Goal: Task Accomplishment & Management: Use online tool/utility

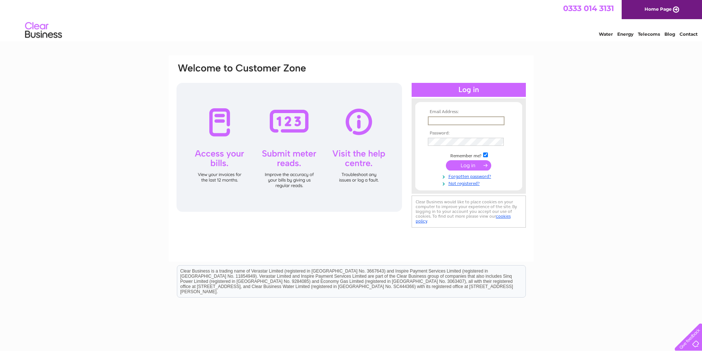
click at [443, 121] on input "text" at bounding box center [466, 120] width 77 height 9
type input "[EMAIL_ADDRESS][DOMAIN_NAME]"
click at [464, 166] on input "submit" at bounding box center [468, 165] width 45 height 10
click at [476, 164] on input "submit" at bounding box center [468, 165] width 45 height 10
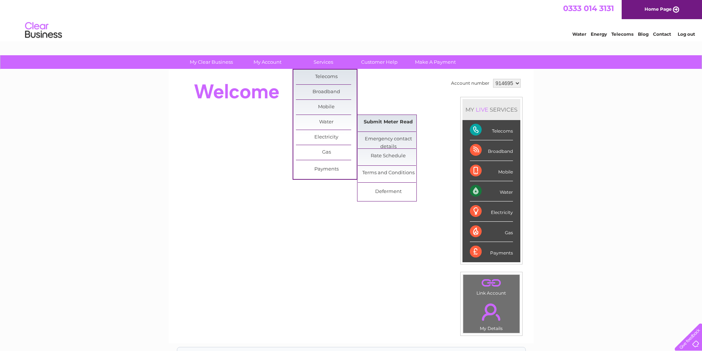
click at [372, 121] on link "Submit Meter Read" at bounding box center [388, 122] width 61 height 15
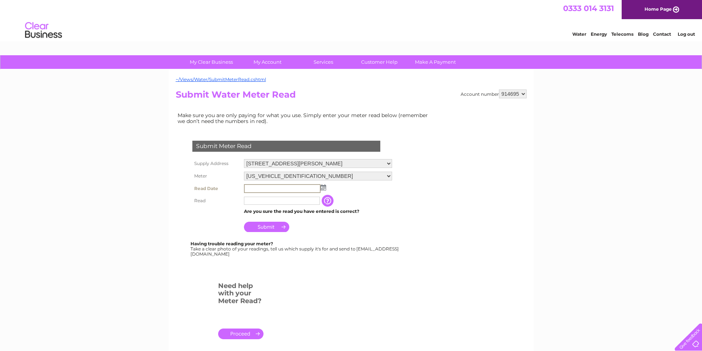
click at [299, 188] on input "text" at bounding box center [282, 188] width 77 height 9
click at [325, 188] on img at bounding box center [323, 187] width 6 height 6
click at [286, 228] on link "8" at bounding box center [286, 227] width 12 height 7
type input "[DATE]"
click at [265, 202] on input "text" at bounding box center [282, 200] width 77 height 9
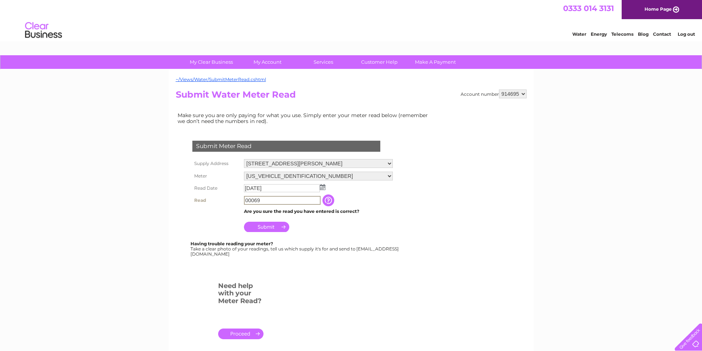
type input "00069"
click at [270, 227] on input "Submit" at bounding box center [266, 227] width 45 height 10
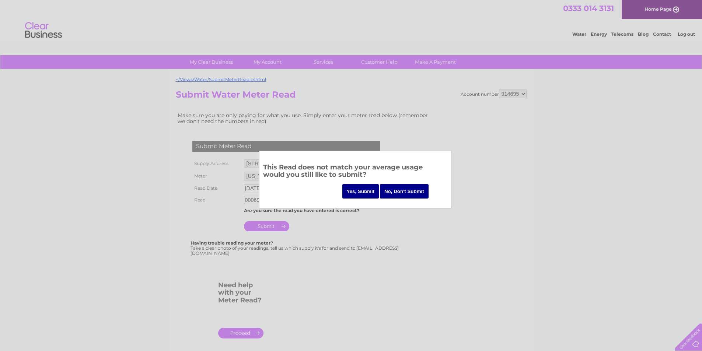
click at [366, 194] on input "Yes, Submit" at bounding box center [360, 191] width 37 height 14
